Goal: Transaction & Acquisition: Purchase product/service

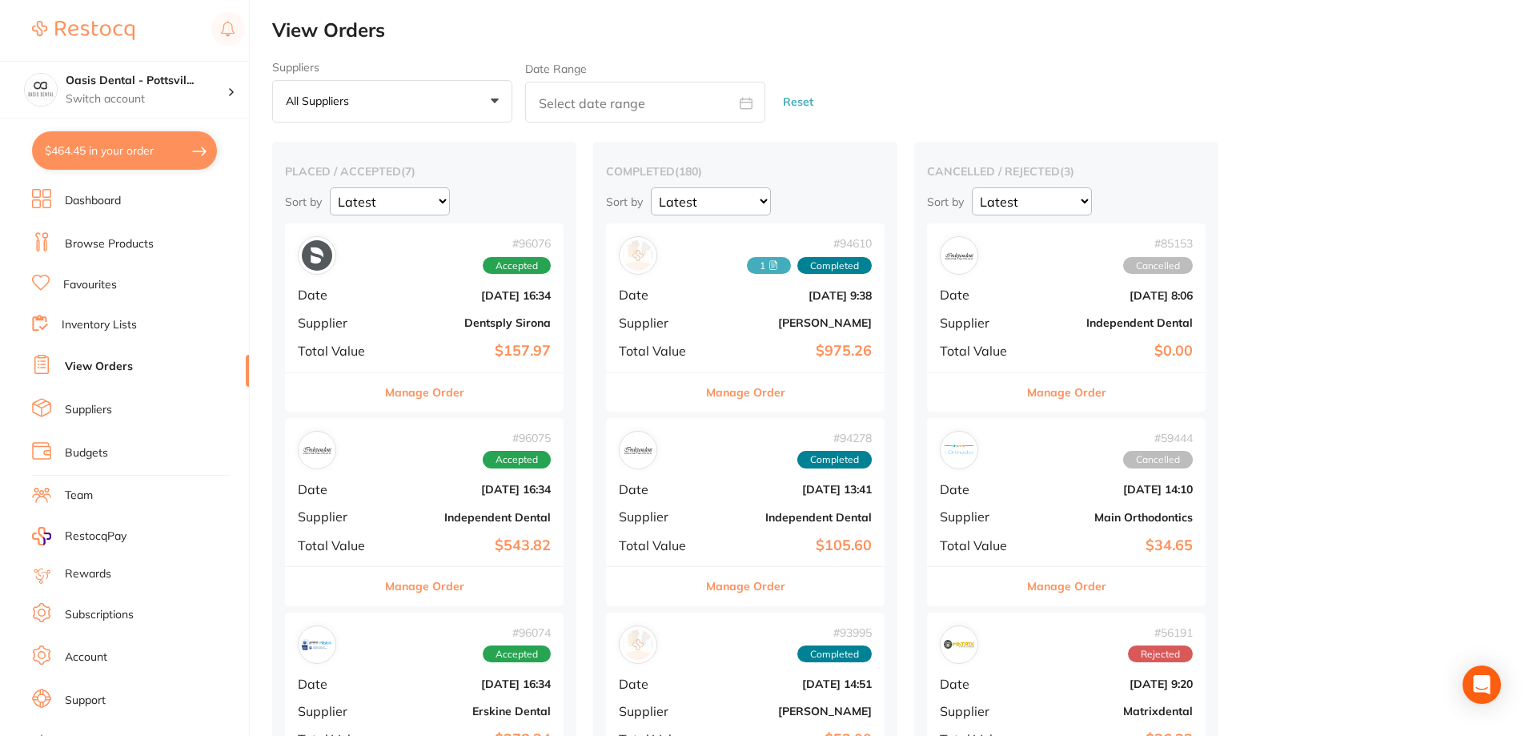
click at [96, 286] on link "Favourites" at bounding box center [90, 285] width 54 height 16
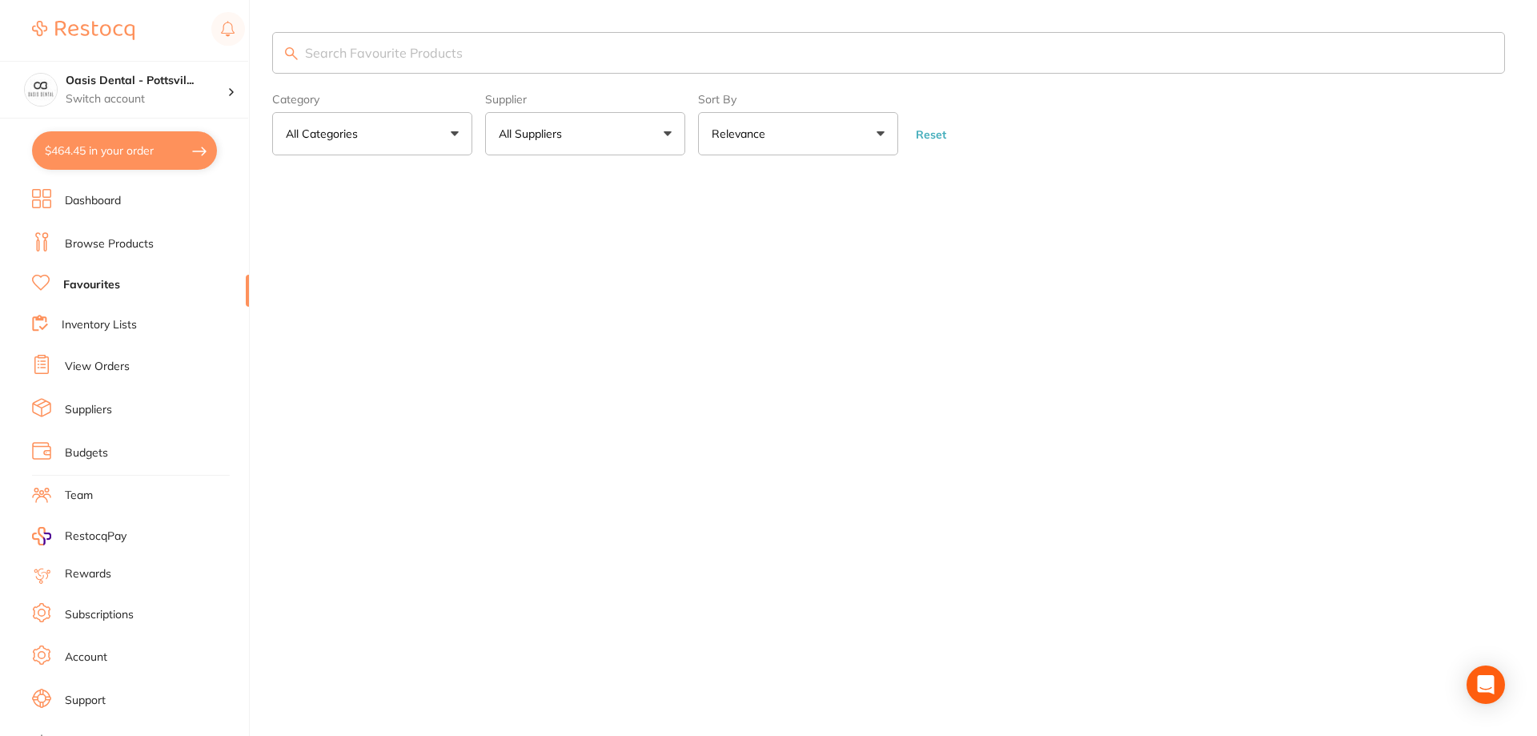
click at [351, 60] on input "search" at bounding box center [888, 53] width 1233 height 42
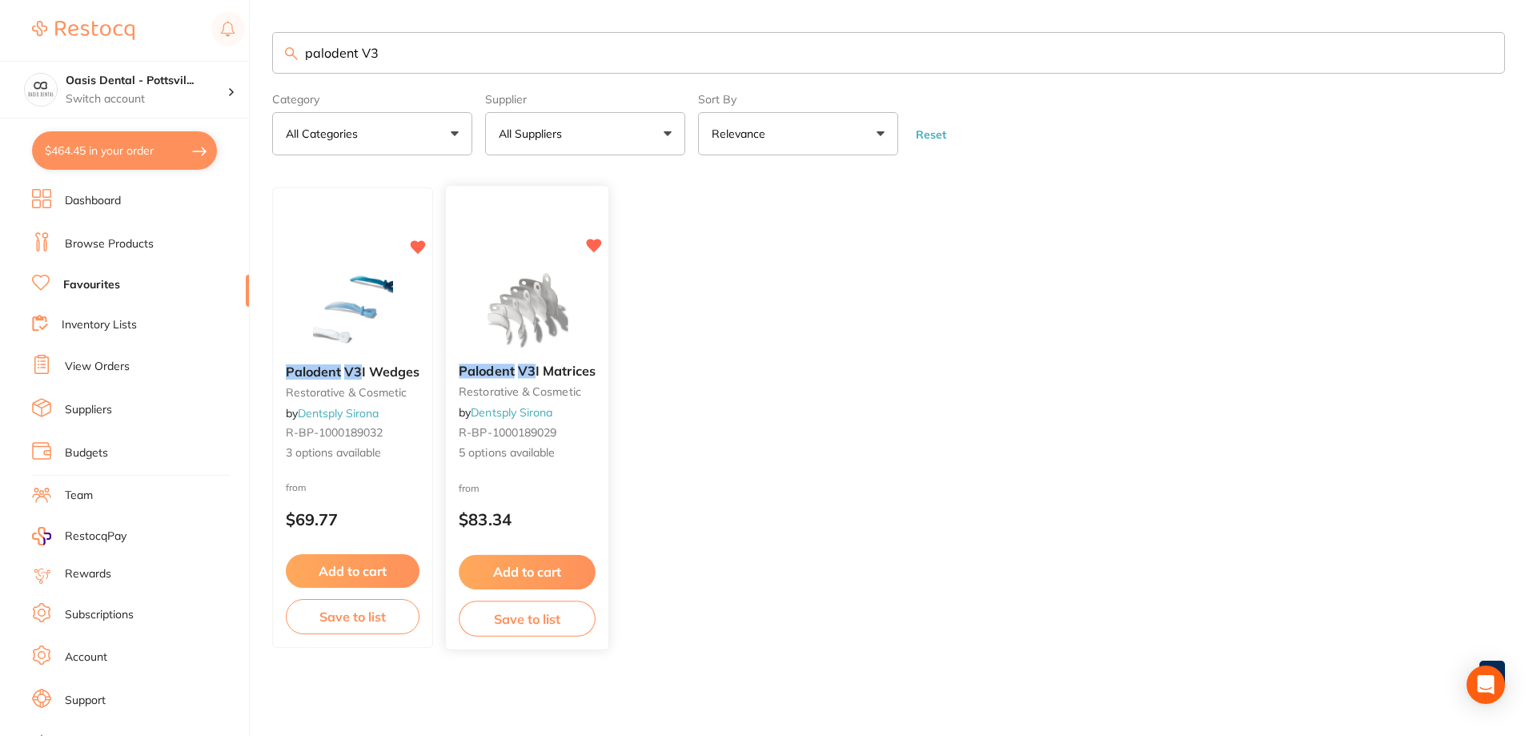
type input "palodent V3"
click at [597, 496] on div "from $83.34" at bounding box center [527, 508] width 162 height 58
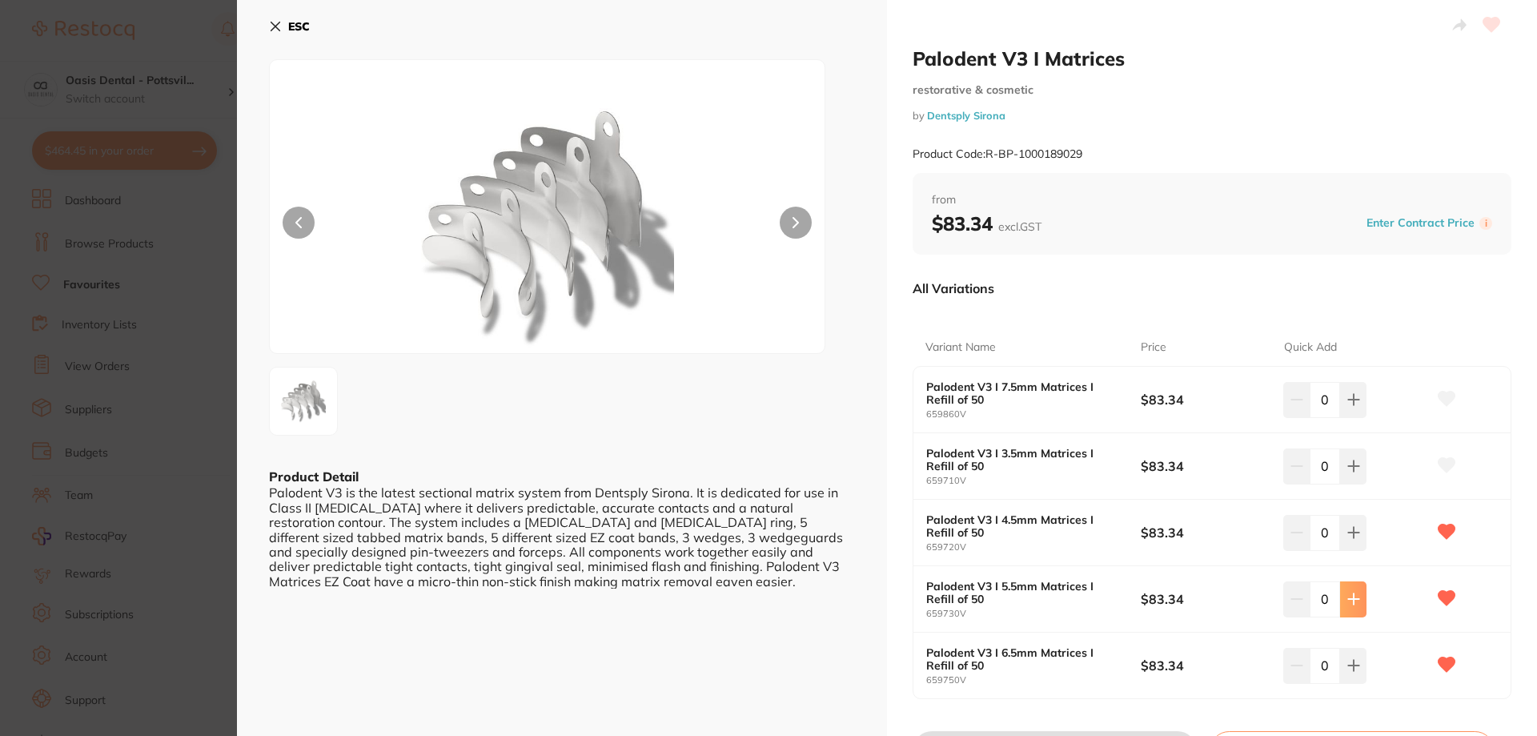
click at [1349, 601] on icon at bounding box center [1353, 598] width 13 height 13
type input "1"
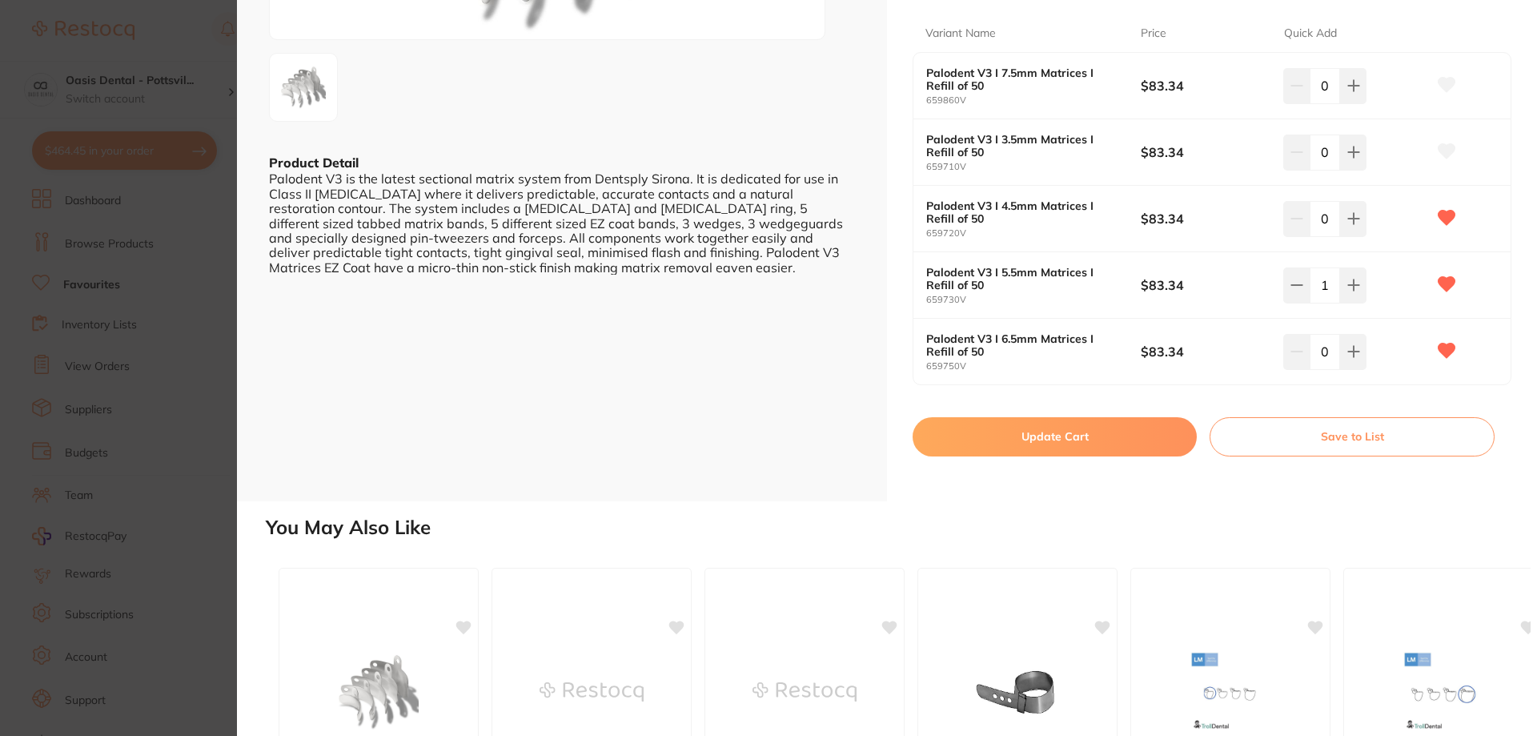
scroll to position [320, 0]
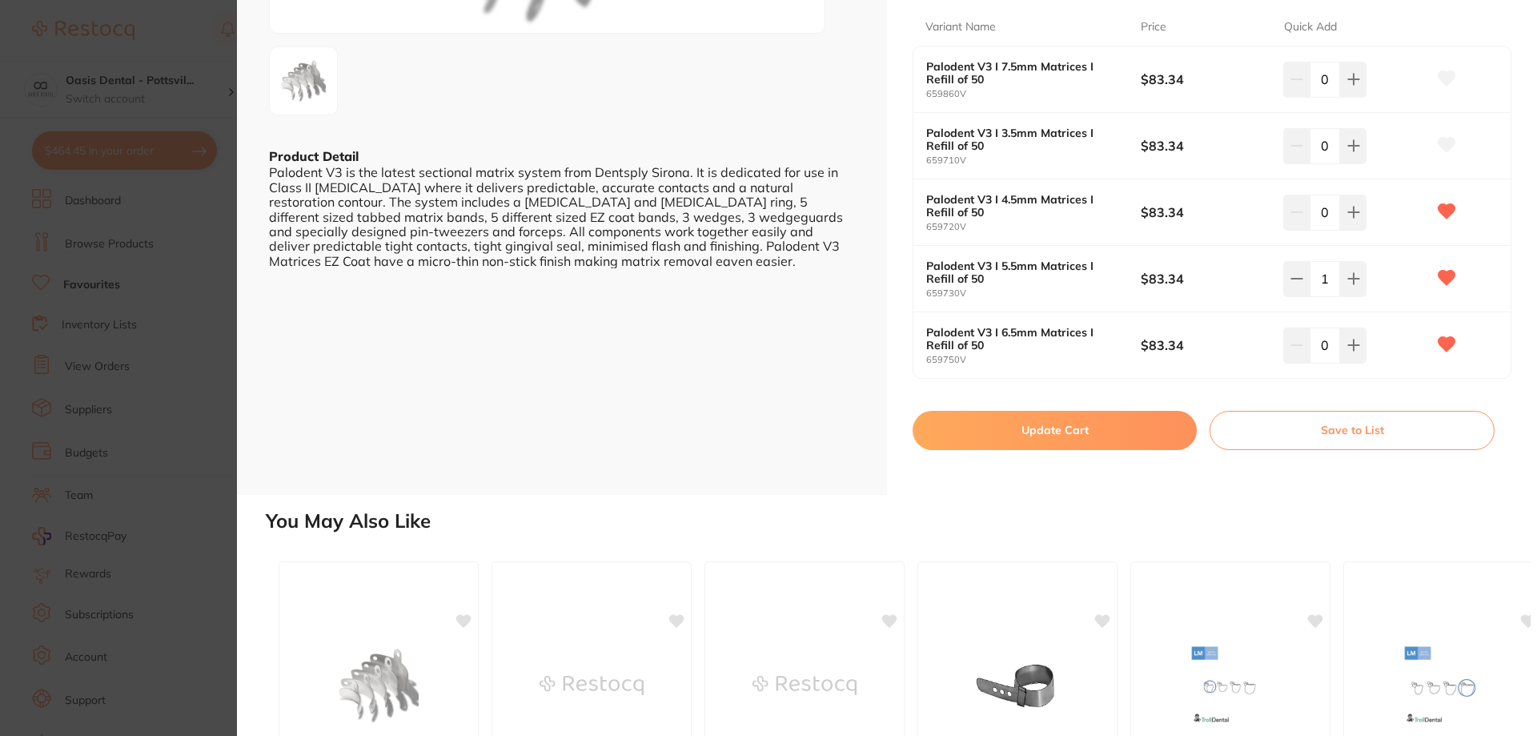
click at [1051, 431] on button "Update Cart" at bounding box center [1054, 430] width 284 height 38
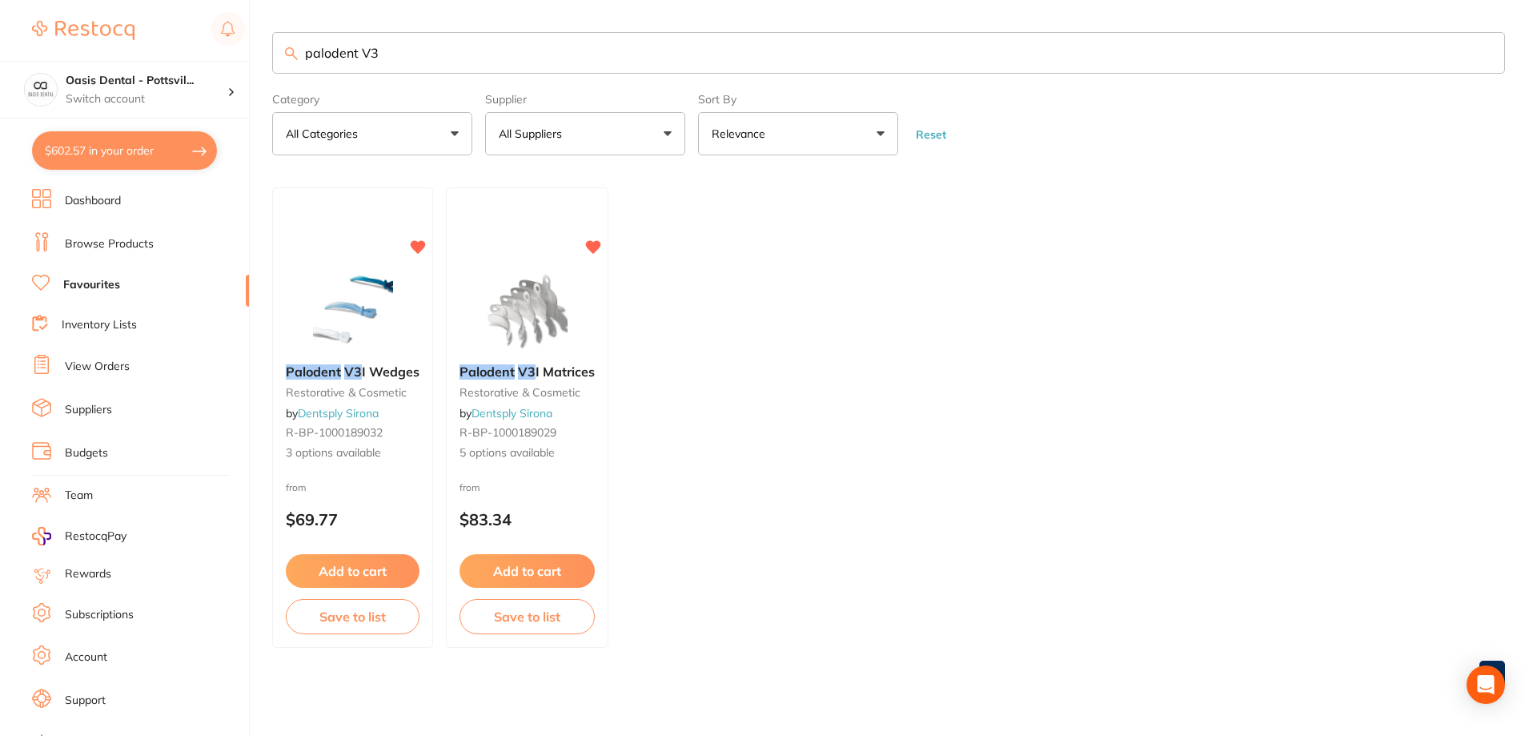
drag, startPoint x: 300, startPoint y: 48, endPoint x: 584, endPoint y: 49, distance: 284.1
click at [585, 50] on input "palodent V3" at bounding box center [888, 53] width 1233 height 42
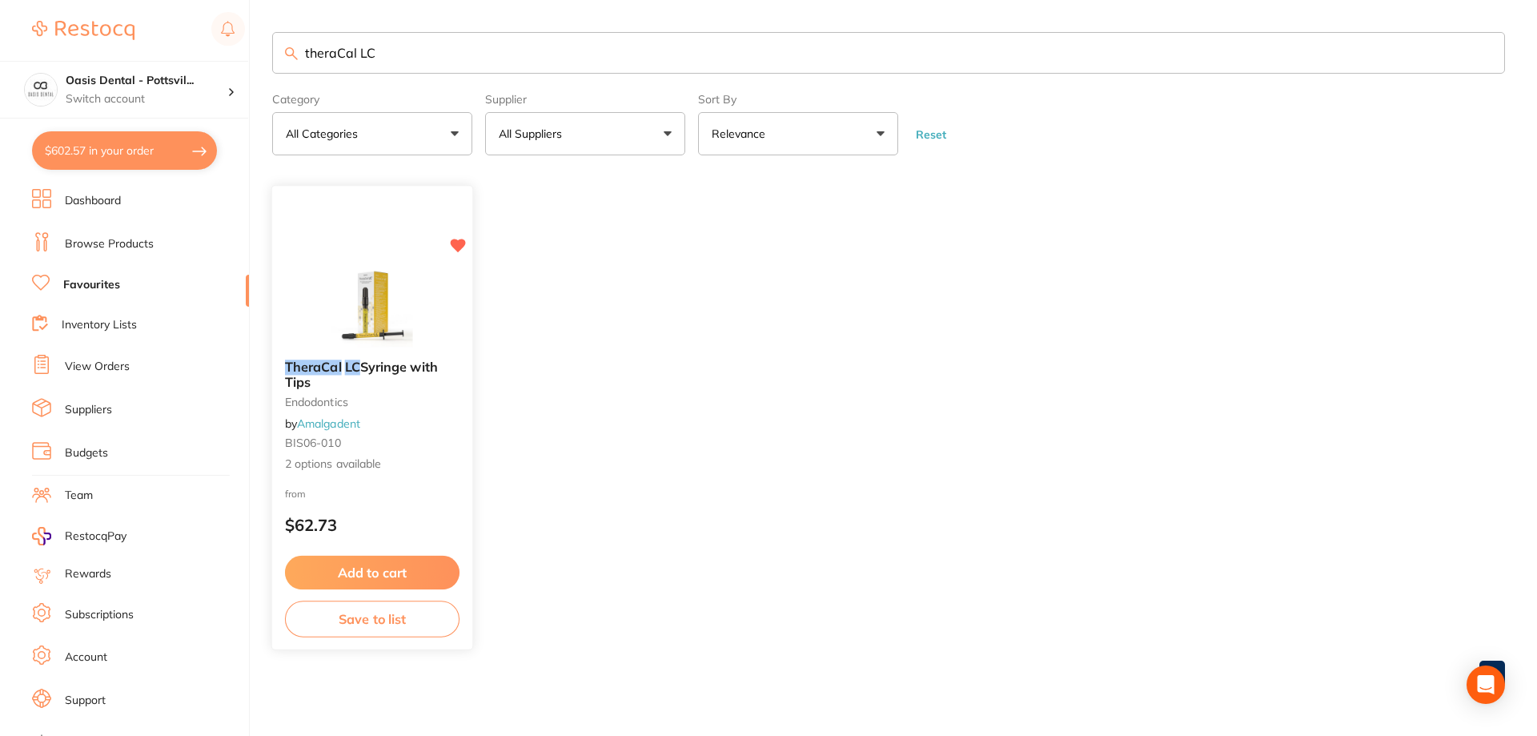
type input "theraCal LC"
click at [388, 575] on button "Add to cart" at bounding box center [372, 572] width 174 height 34
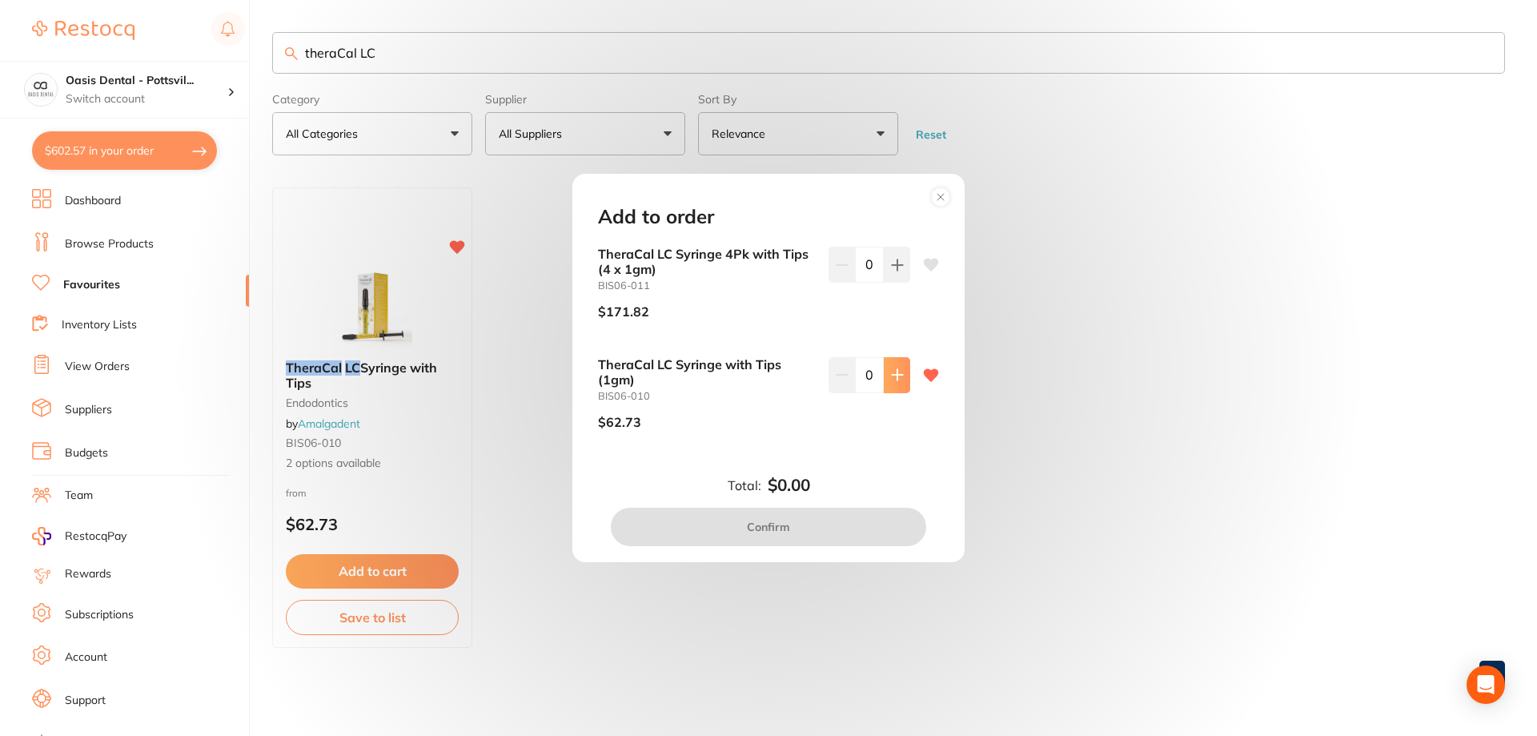
click at [892, 375] on icon at bounding box center [897, 375] width 10 height 10
type input "1"
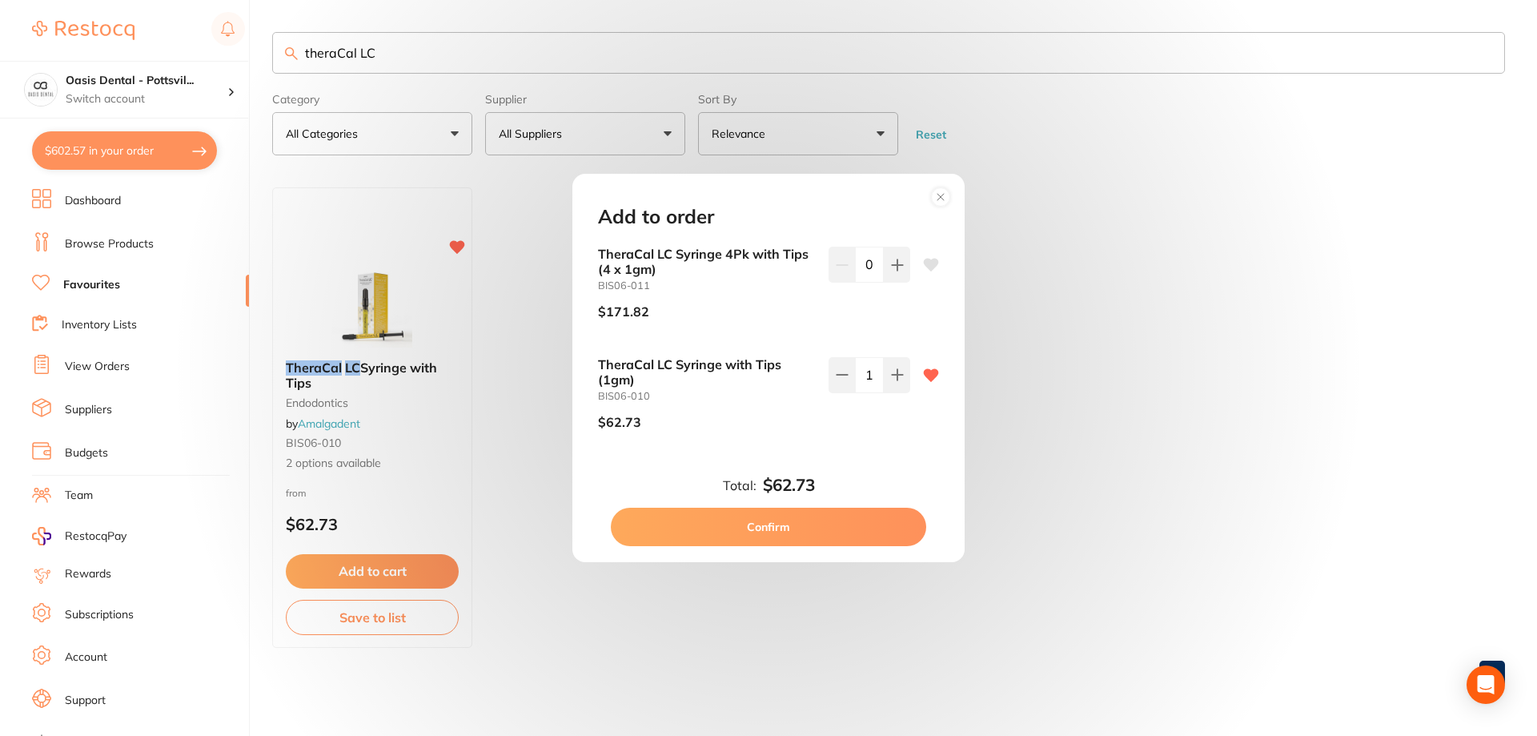
click at [772, 527] on button "Confirm" at bounding box center [768, 526] width 315 height 38
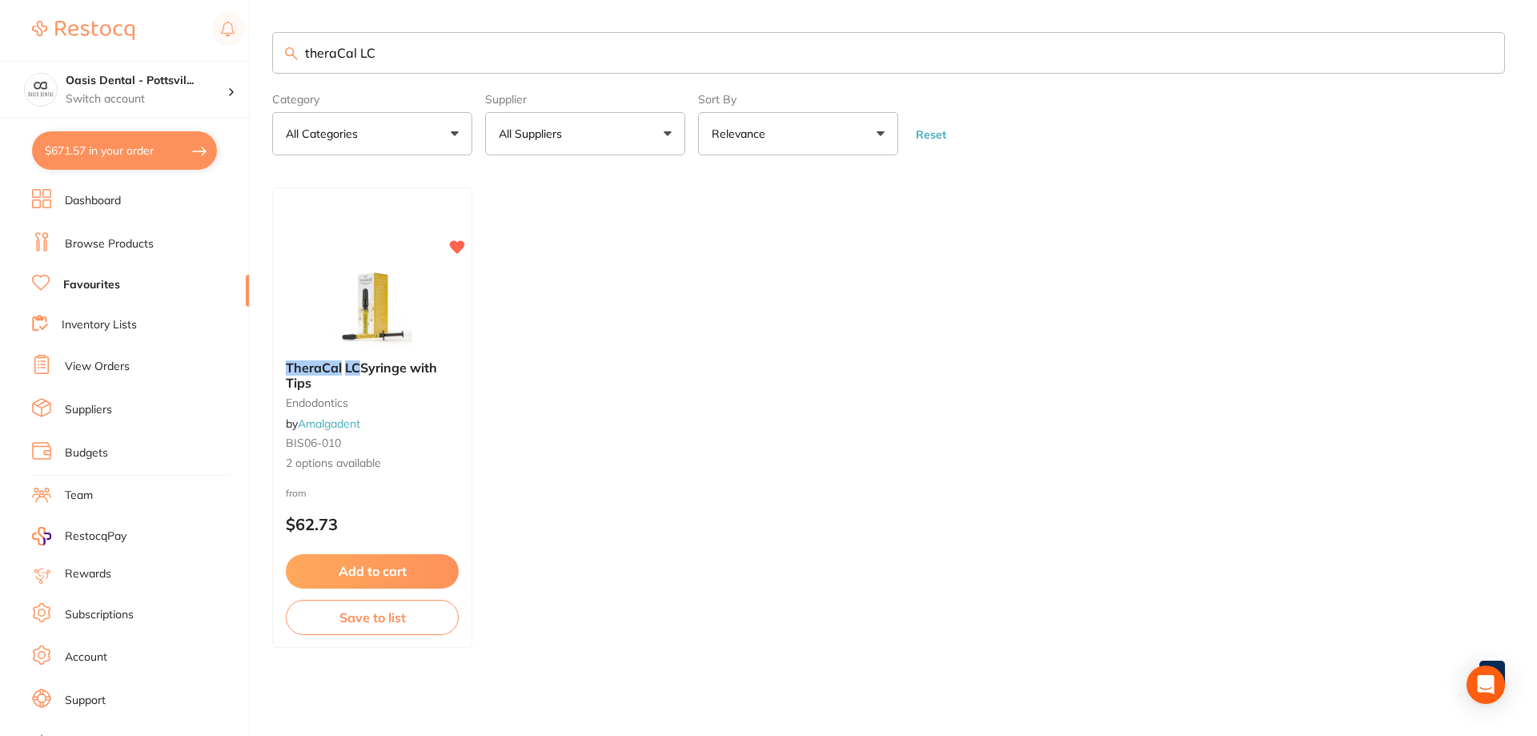
click at [117, 159] on button "$671.57 in your order" at bounding box center [124, 150] width 185 height 38
checkbox input "true"
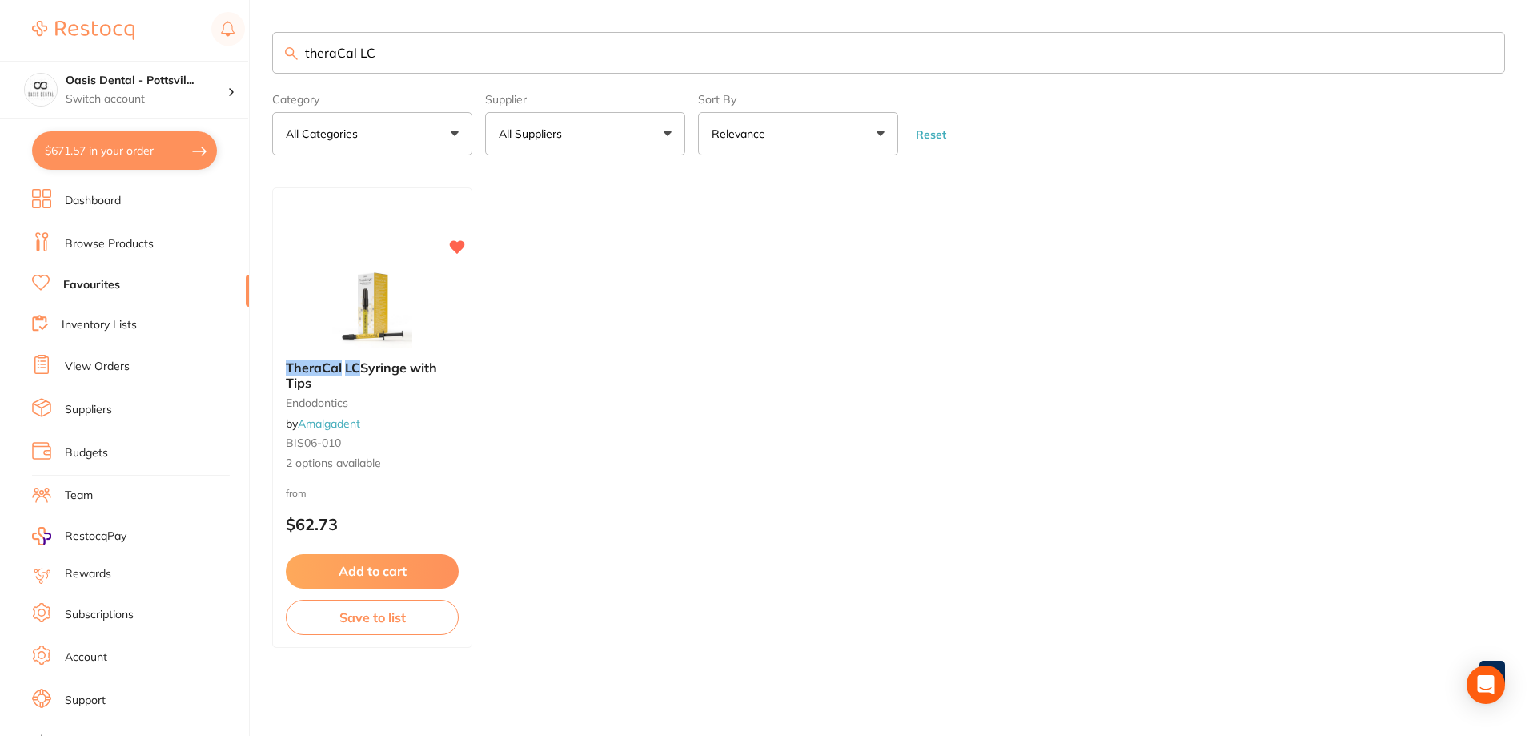
checkbox input "true"
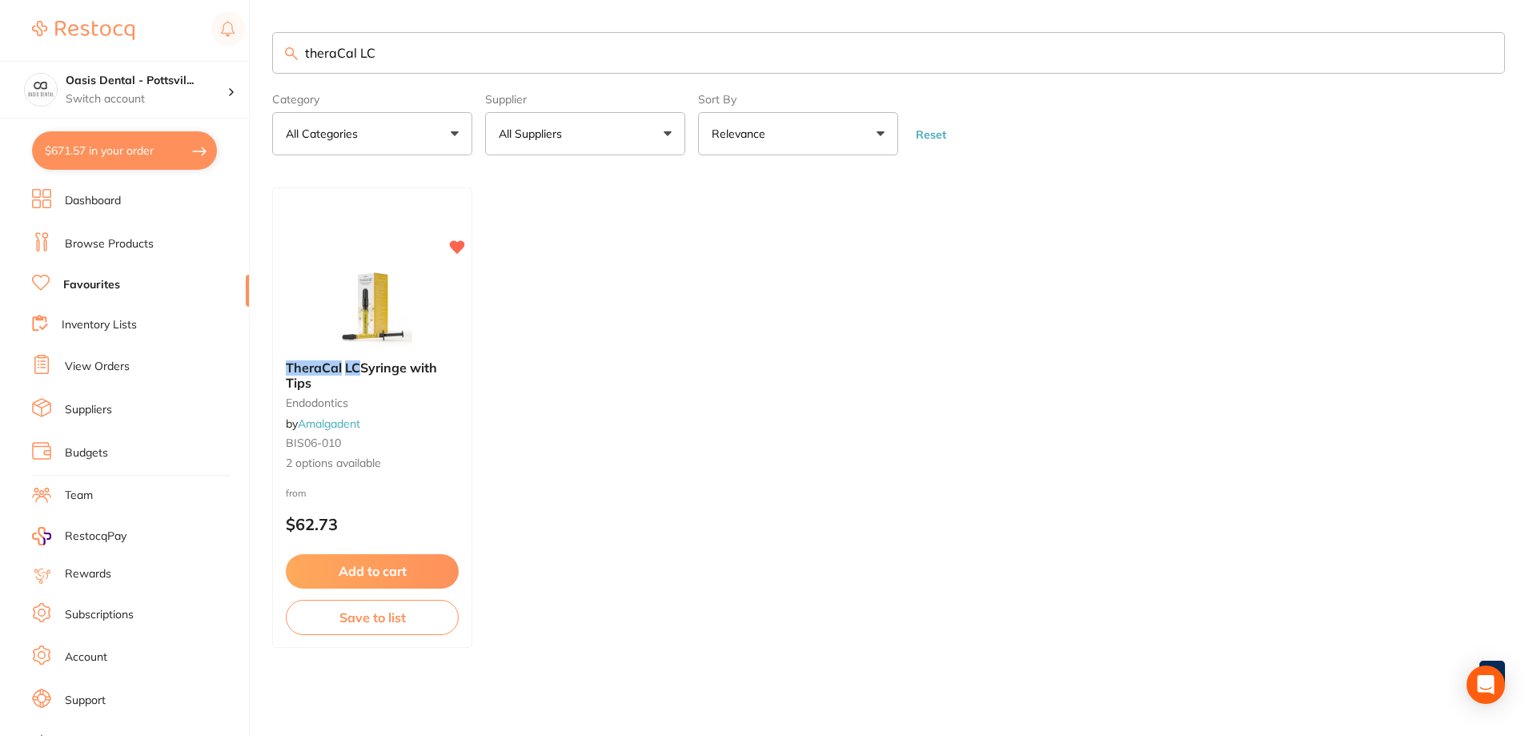
checkbox input "true"
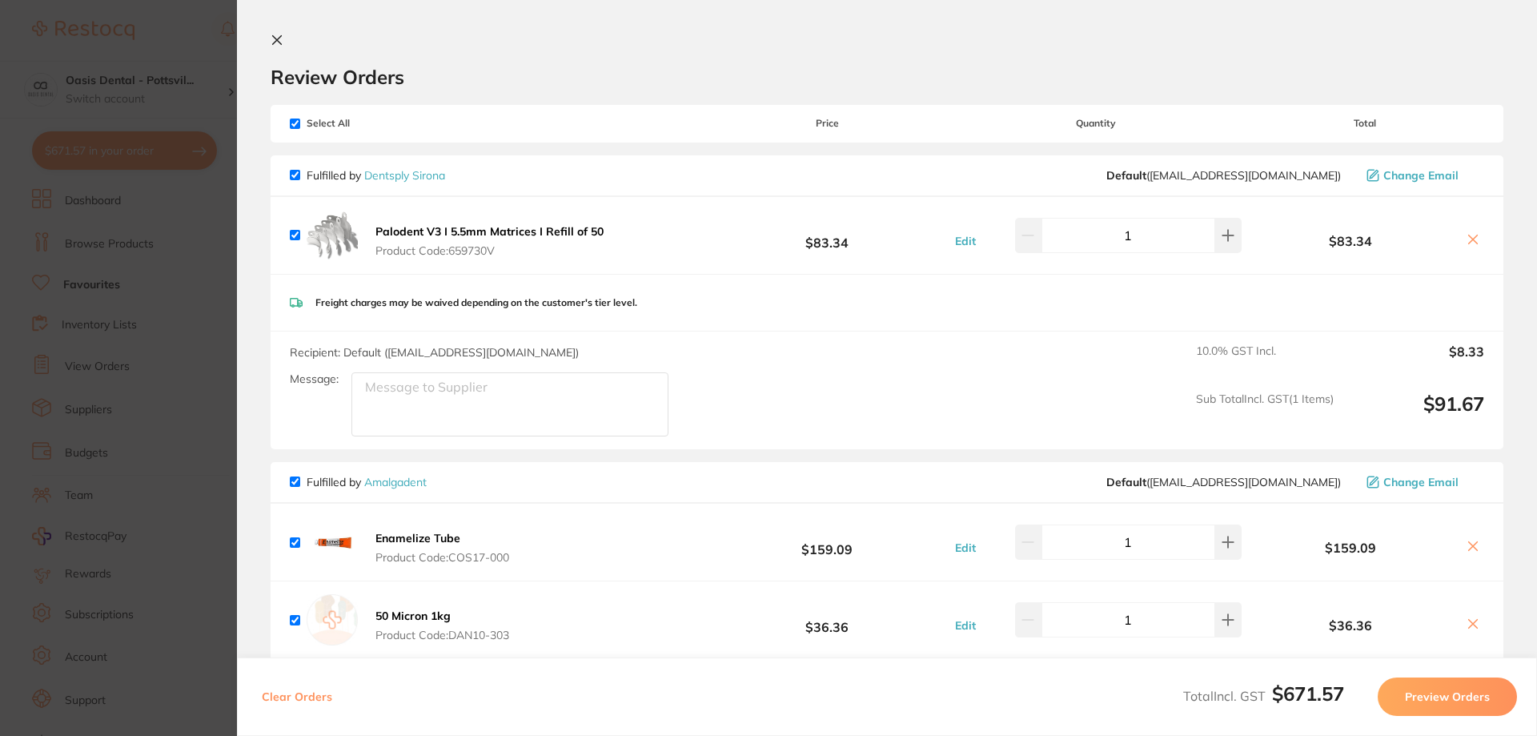
click at [278, 41] on icon at bounding box center [277, 40] width 9 height 9
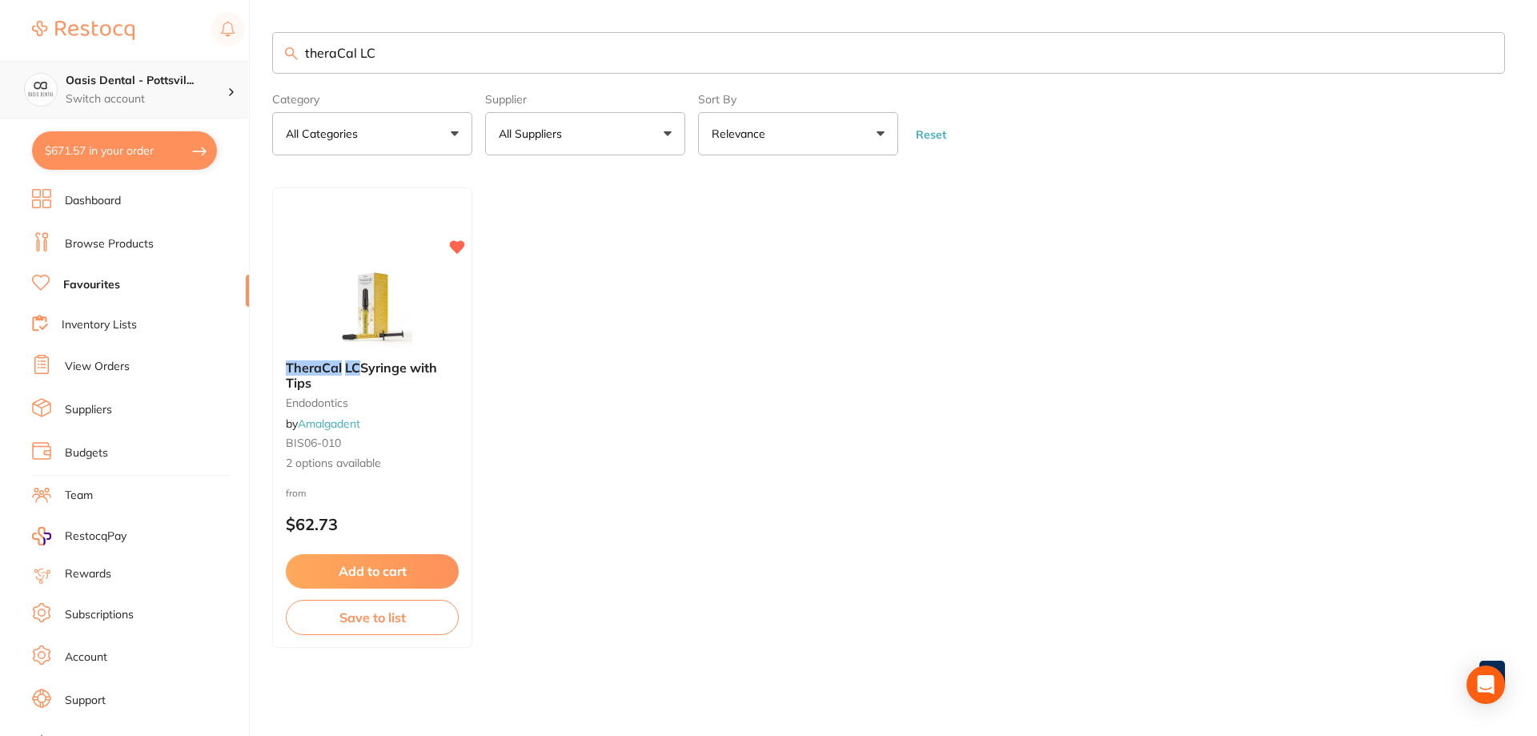
click at [151, 85] on h4 "Oasis Dental - Pottsvil..." at bounding box center [147, 81] width 162 height 16
click at [154, 141] on h4 "Oasis Dental - [GEOGRAPHIC_DATA]" at bounding box center [138, 138] width 152 height 31
